Goal: Find specific page/section: Find specific page/section

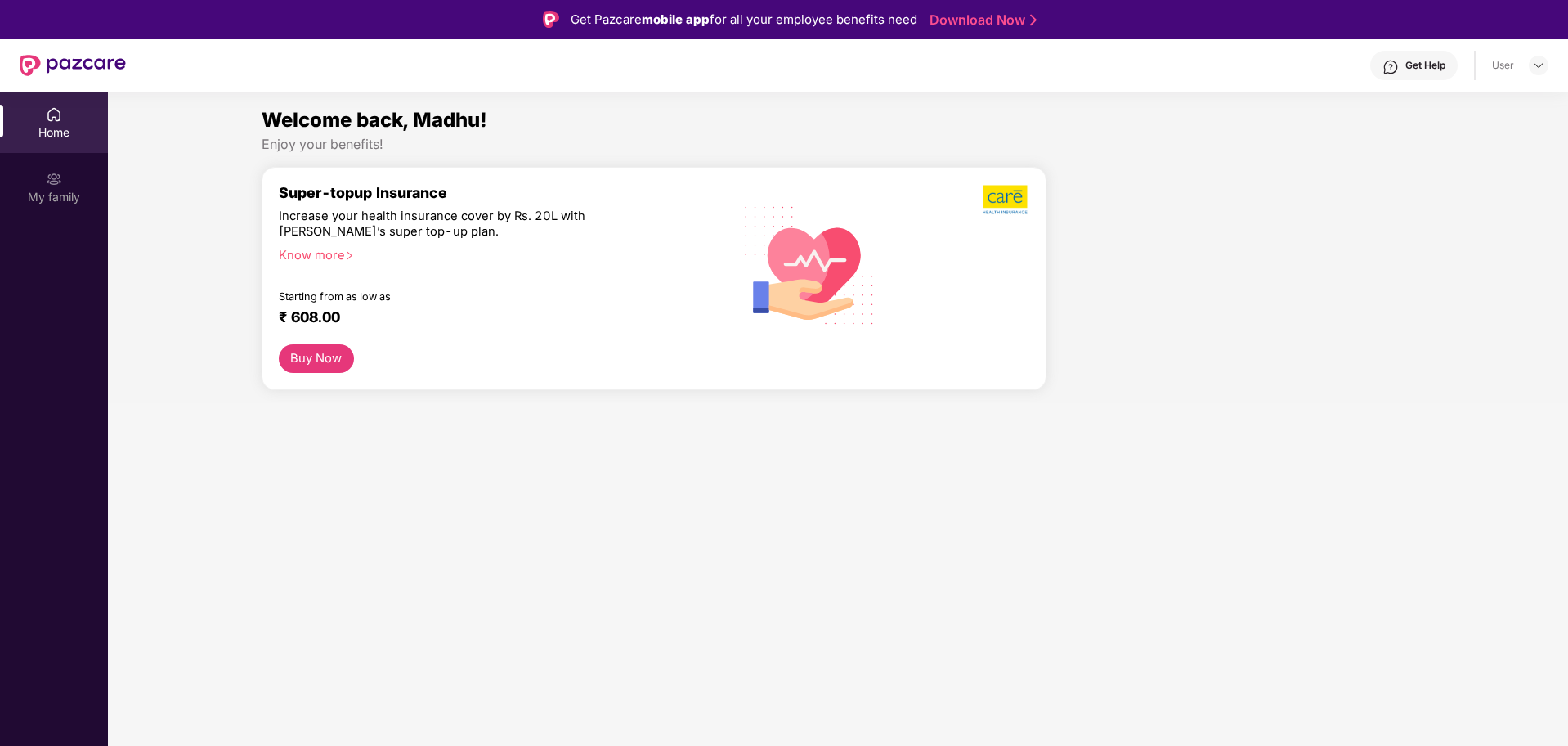
click at [43, 137] on div "Home" at bounding box center [54, 132] width 108 height 16
click at [44, 137] on div "Home" at bounding box center [54, 132] width 108 height 16
click at [67, 194] on div "My family" at bounding box center [54, 197] width 108 height 16
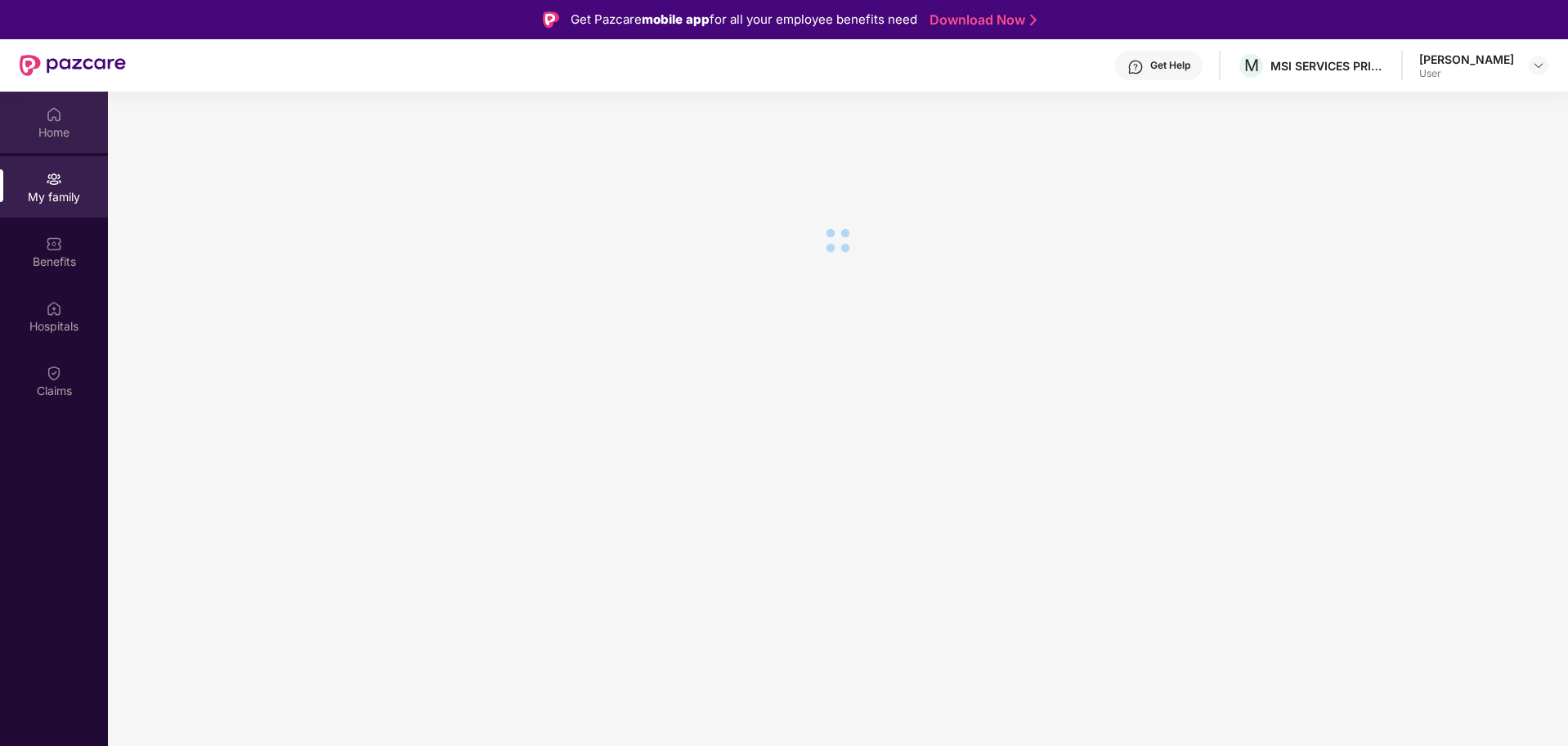
click at [47, 145] on div "Home" at bounding box center [54, 121] width 108 height 61
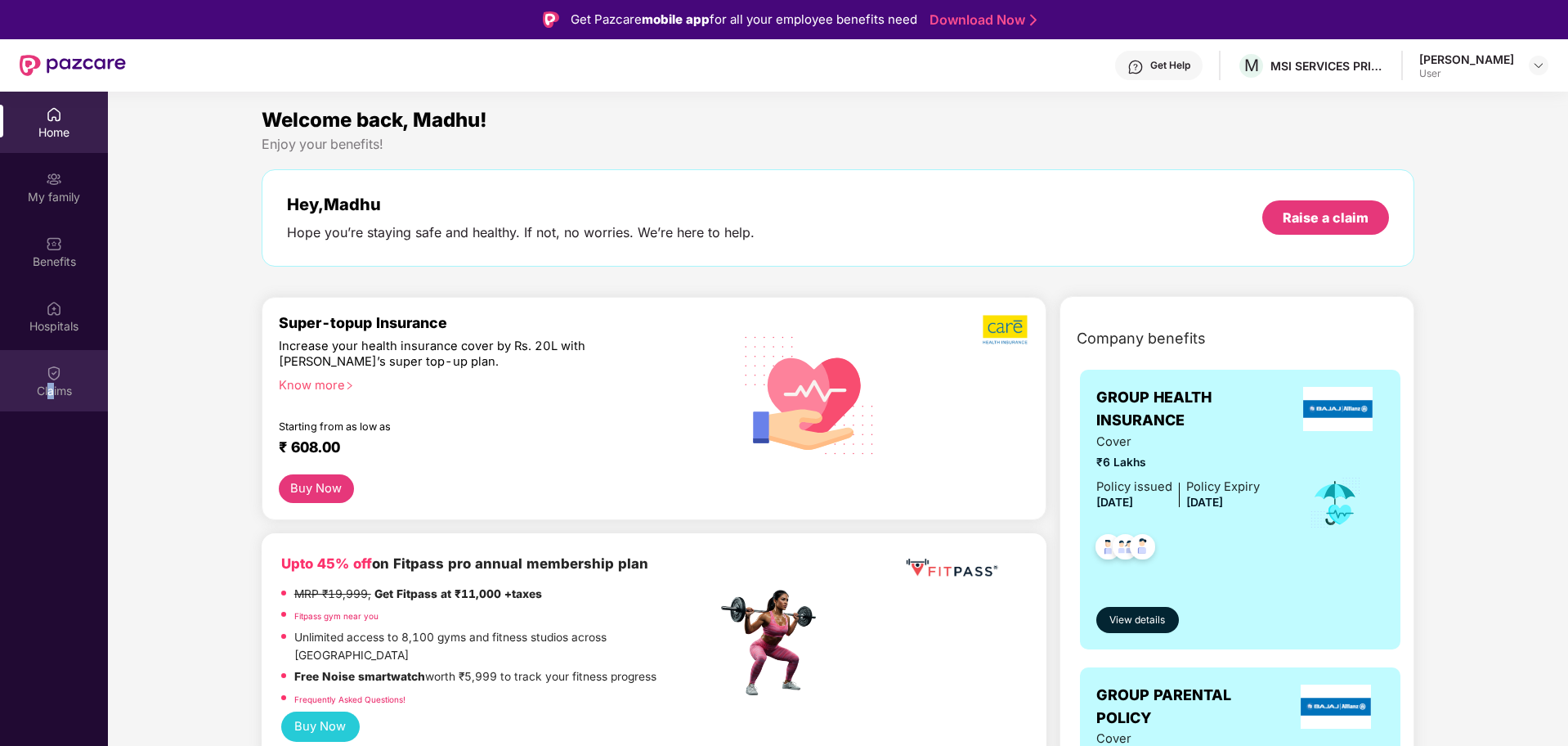
click at [50, 383] on div "Claims" at bounding box center [54, 391] width 108 height 16
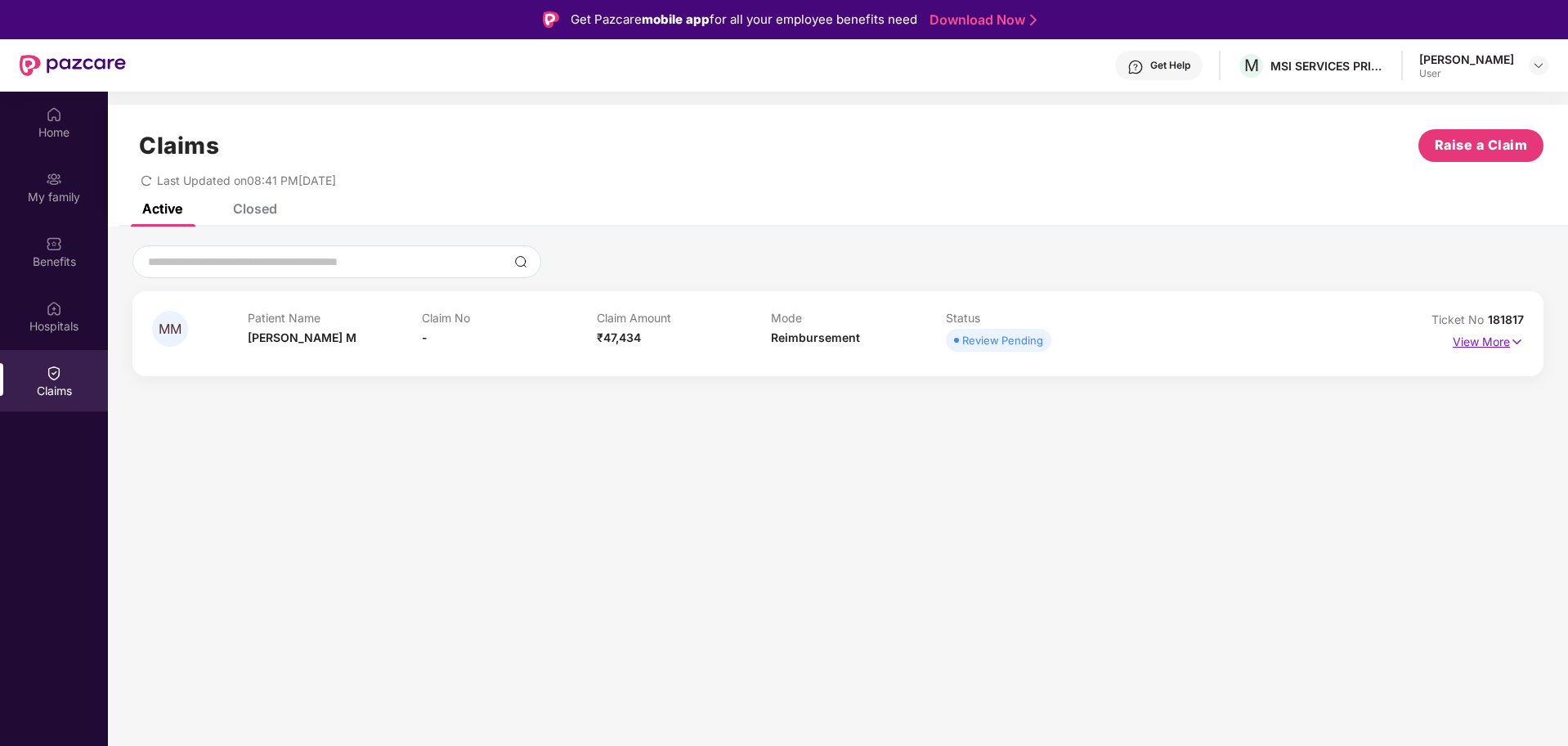
click at [1468, 342] on p "View More" at bounding box center [1489, 340] width 71 height 22
